Goal: Find contact information

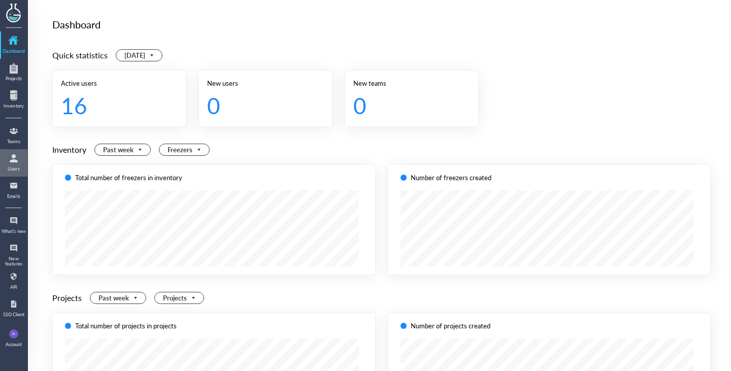
click at [15, 153] on div at bounding box center [14, 158] width 16 height 16
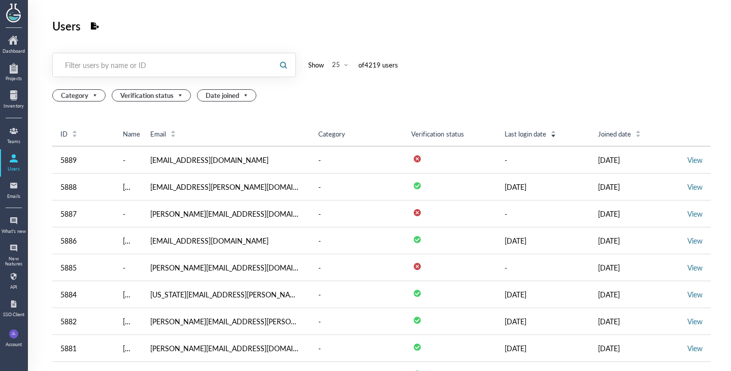
click at [145, 65] on div "Filter users by name or ID" at bounding box center [162, 65] width 195 height 10
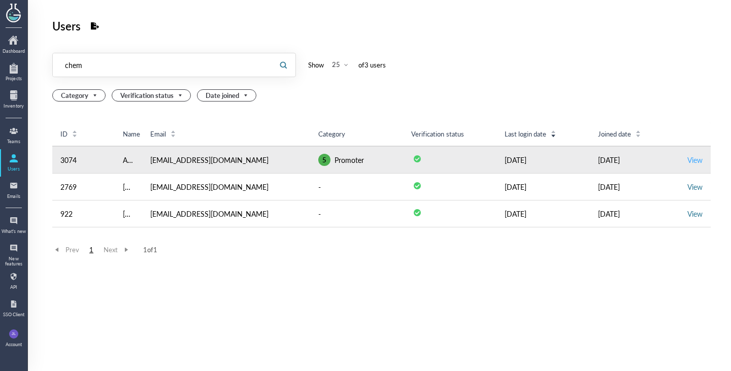
type input "chem"
click at [690, 161] on link "View" at bounding box center [694, 160] width 15 height 10
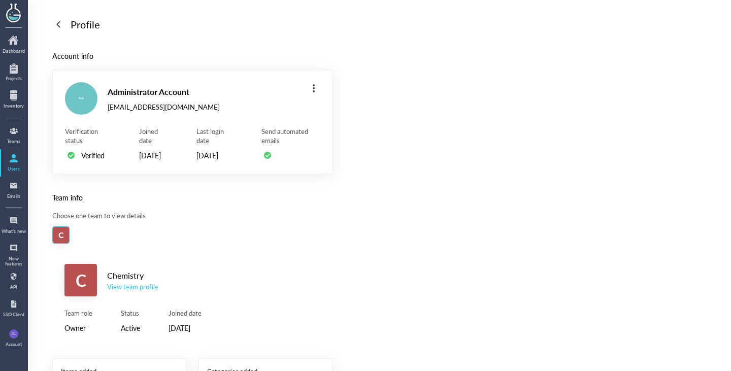
click at [136, 291] on div "View team profile" at bounding box center [132, 286] width 51 height 9
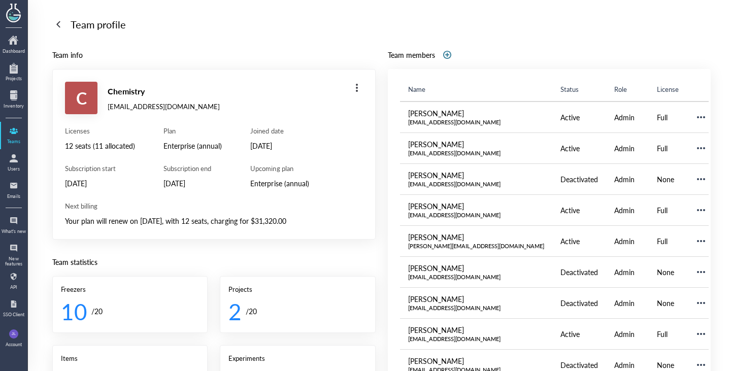
click at [172, 106] on div "[EMAIL_ADDRESS][DOMAIN_NAME]" at bounding box center [164, 106] width 112 height 9
copy div "[EMAIL_ADDRESS][DOMAIN_NAME]"
